Goal: Task Accomplishment & Management: Use online tool/utility

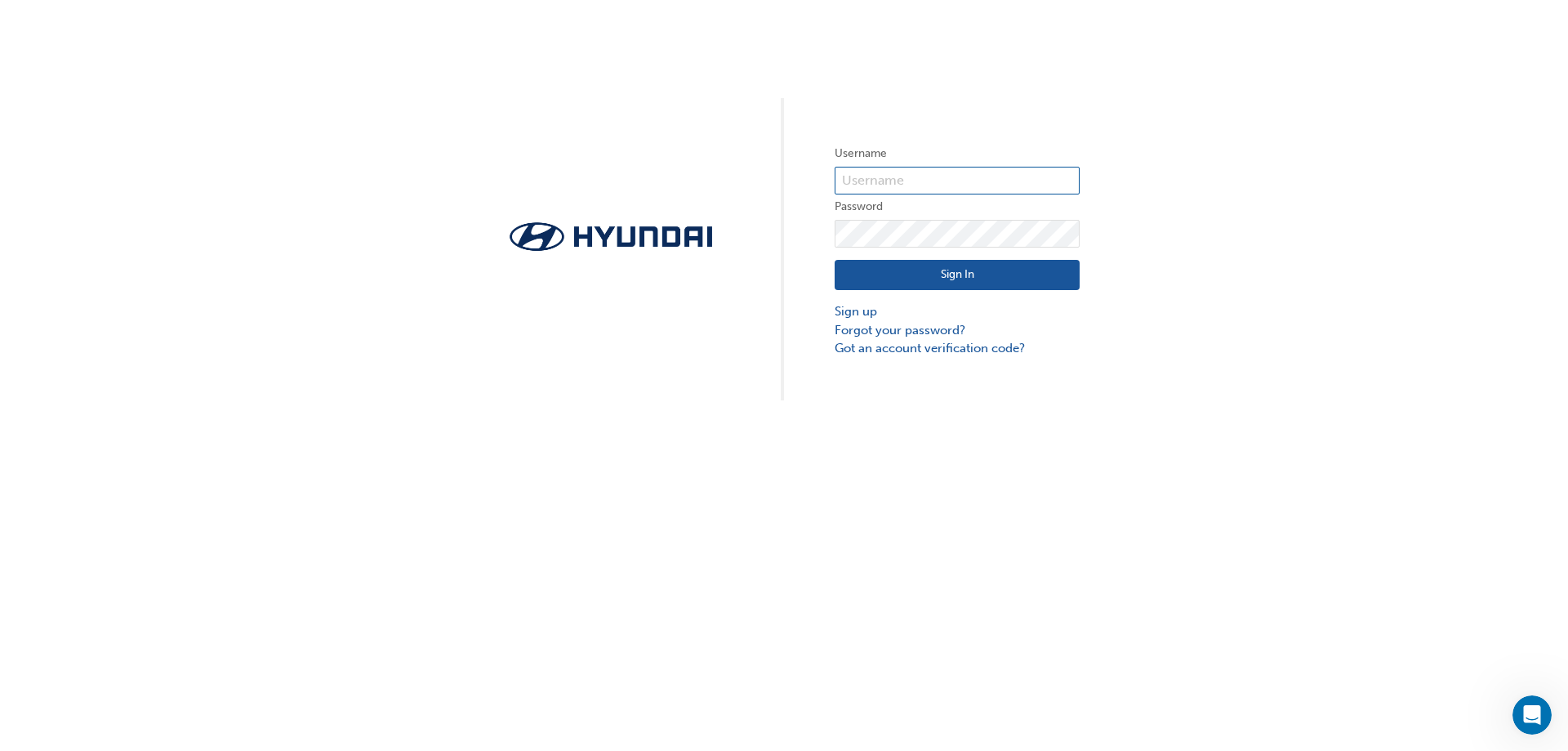
click at [925, 186] on input "text" at bounding box center [956, 180] width 245 height 28
drag, startPoint x: 866, startPoint y: 190, endPoint x: 867, endPoint y: 182, distance: 8.1
click at [867, 190] on input "text" at bounding box center [956, 180] width 245 height 28
type input "14122"
click at [882, 262] on button "Sign In" at bounding box center [956, 275] width 245 height 31
